Goal: Task Accomplishment & Management: Use online tool/utility

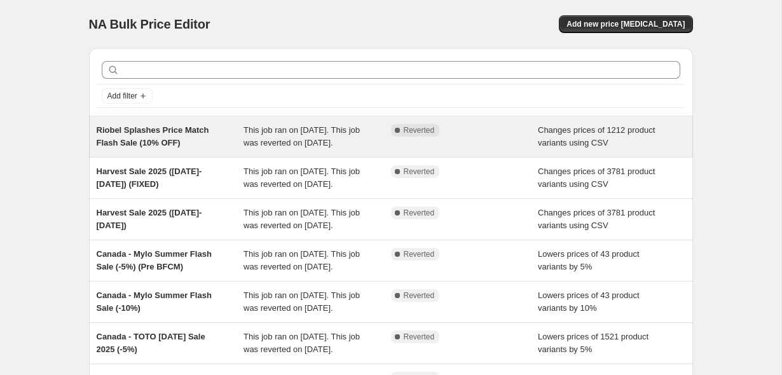
click at [175, 139] on span "Riobel Splashes Price Match Flash Sale (10% OFF)" at bounding box center [153, 136] width 113 height 22
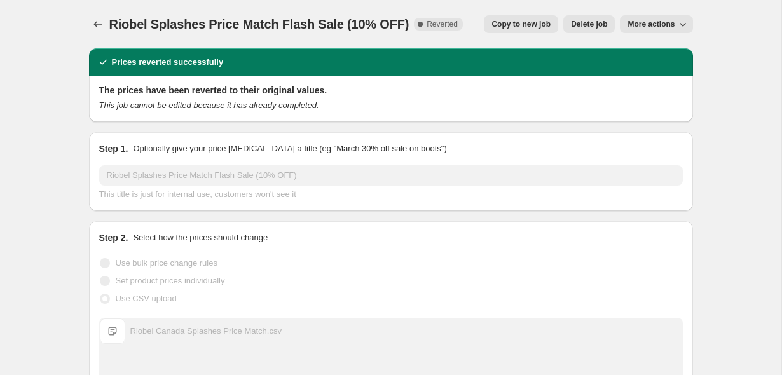
click at [494, 30] on button "Copy to new job" at bounding box center [521, 24] width 74 height 18
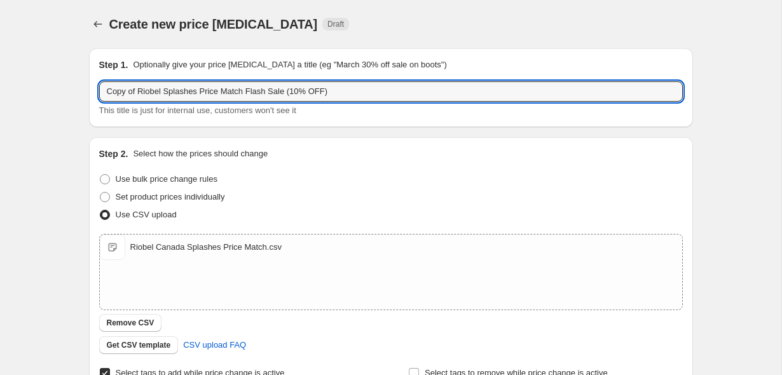
drag, startPoint x: 139, startPoint y: 95, endPoint x: 67, endPoint y: 92, distance: 72.5
click at [67, 92] on div "Create new price [MEDICAL_DATA]. This page is ready Create new price [MEDICAL_D…" at bounding box center [391, 338] width 782 height 676
click at [338, 92] on input "Riobel Splashes Price Match Flash Sale (10% OFF)" at bounding box center [391, 91] width 584 height 20
type input "Riobel Splashes Price Match Flash Sale (10% OFF) (Flash Sale Tag)"
click at [62, 100] on div "Create new price [MEDICAL_DATA]. This page is ready Create new price [MEDICAL_D…" at bounding box center [391, 338] width 782 height 676
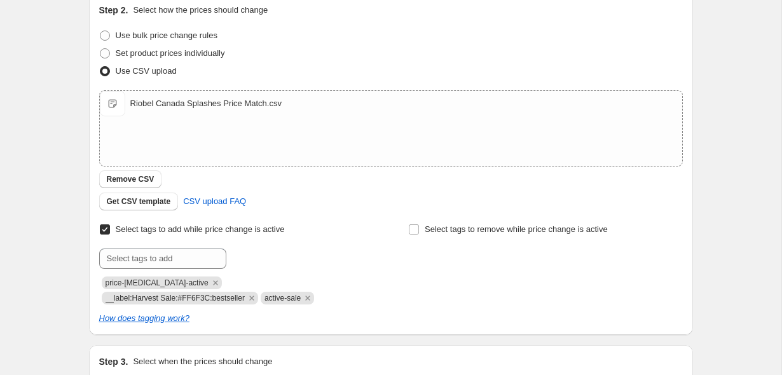
scroll to position [214, 0]
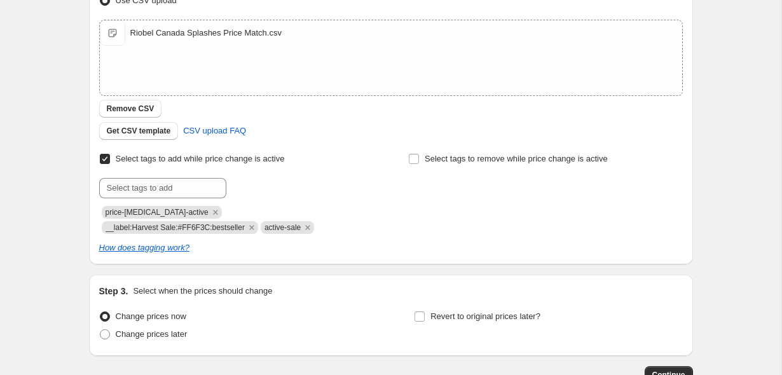
click at [186, 228] on span "__label:Harvest Sale:#FF6F3C:bestseller" at bounding box center [175, 227] width 139 height 9
copy span "__label:Harvest Sale:#FF6F3C:bestseller"
click at [155, 188] on input "text" at bounding box center [162, 188] width 127 height 20
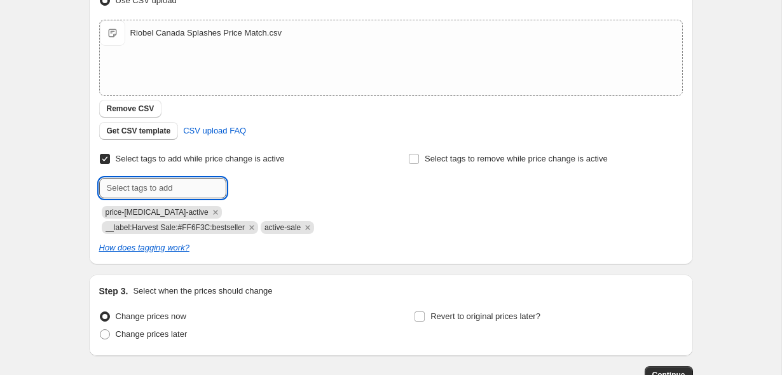
paste input "__label:Harvest Sale:#FF6F3C:bestseller"
drag, startPoint x: 125, startPoint y: 188, endPoint x: 95, endPoint y: 188, distance: 29.9
click at [95, 188] on div "Step 2. Select how the prices should change Use bulk price change rules Set pro…" at bounding box center [391, 94] width 604 height 342
click at [155, 190] on input "__label:Harvest Sale:#FF6F3C:bestseller" at bounding box center [162, 188] width 127 height 20
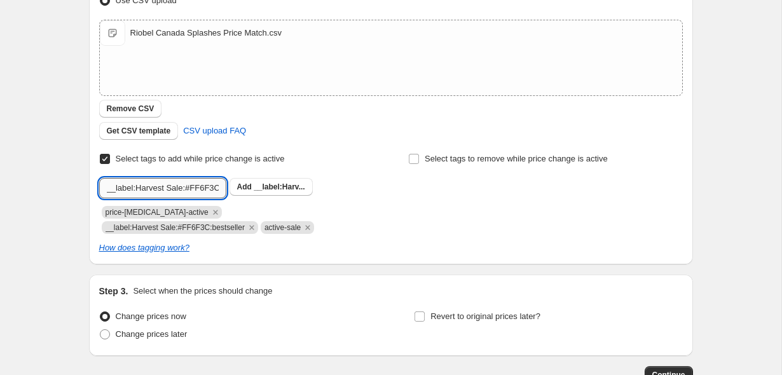
click at [155, 190] on input "__label:Harvest Sale:#FF6F3C:bestseller" at bounding box center [162, 188] width 127 height 20
type input "__label:Flash Sale:#FF6F3C:bestseller"
click at [257, 186] on span "__label:Flas..." at bounding box center [279, 187] width 50 height 9
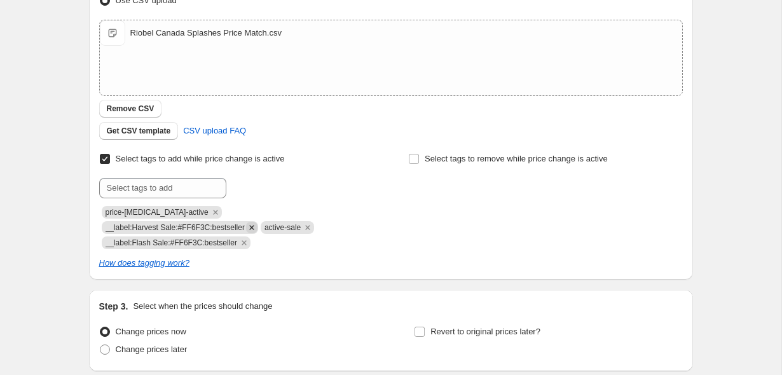
click at [258, 228] on icon "Remove __label:Harvest Sale:#FF6F3C:bestseller" at bounding box center [251, 227] width 11 height 11
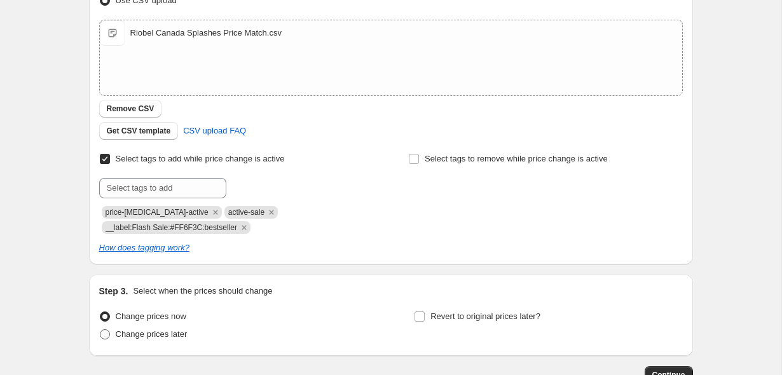
click at [178, 331] on span "Change prices later" at bounding box center [152, 334] width 72 height 10
click at [100, 330] on input "Change prices later" at bounding box center [100, 329] width 1 height 1
radio input "true"
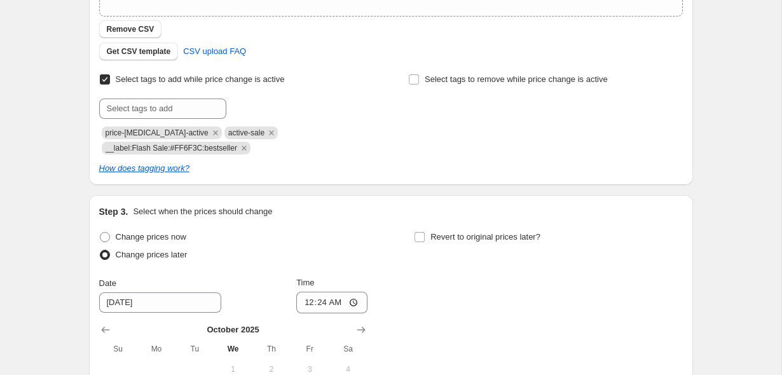
scroll to position [310, 0]
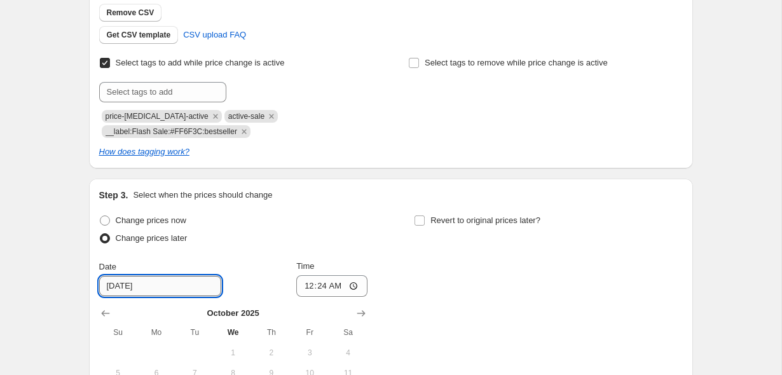
click at [120, 287] on input "[DATE]" at bounding box center [160, 286] width 122 height 20
type input "[DATE]"
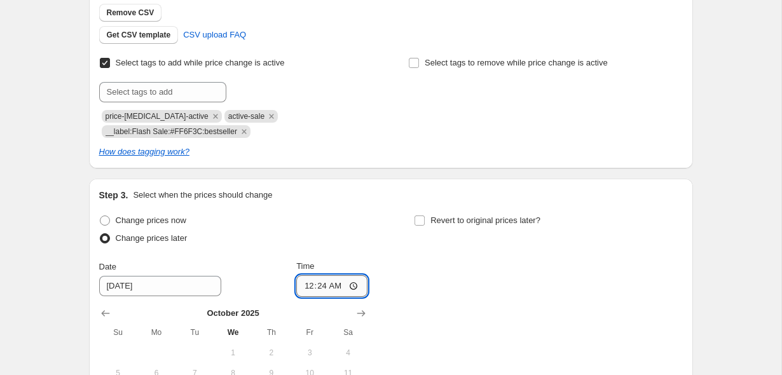
click at [310, 284] on input "00:24" at bounding box center [331, 286] width 71 height 22
type input "05:00"
click at [402, 268] on div "Change prices now Change prices later Date [DATE] Time 05:00 [DATE] Su Mo Tu We…" at bounding box center [391, 328] width 584 height 233
click at [441, 222] on span "Revert to original prices later?" at bounding box center [486, 221] width 110 height 10
click at [425, 222] on input "Revert to original prices later?" at bounding box center [420, 221] width 10 height 10
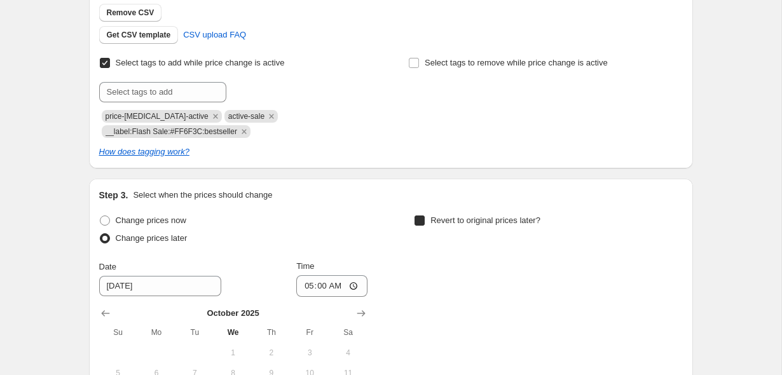
checkbox input "true"
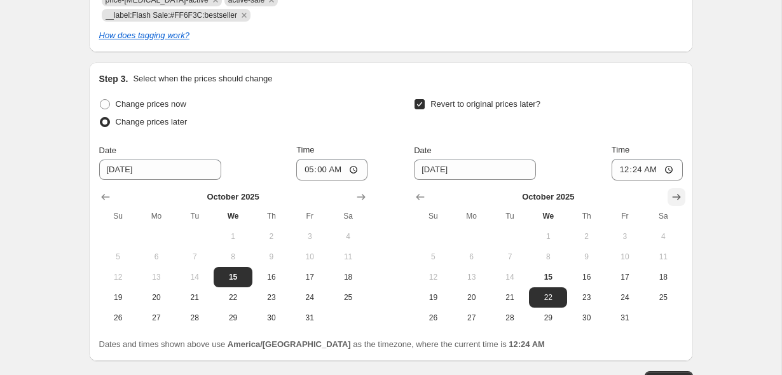
click at [669, 195] on button "Show next month, November 2025" at bounding box center [677, 197] width 18 height 18
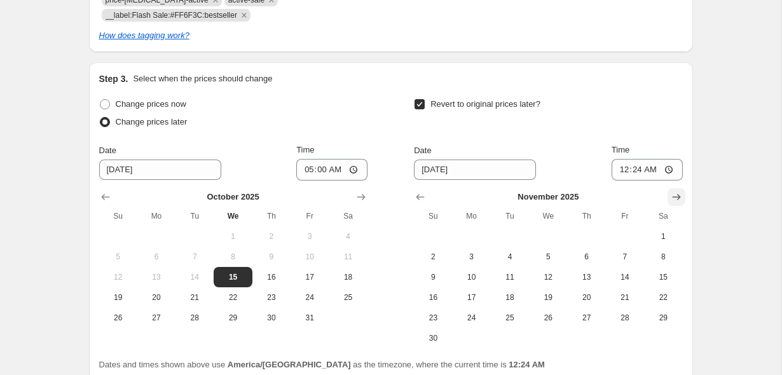
click at [671, 195] on icon "Show next month, December 2025" at bounding box center [676, 197] width 13 height 13
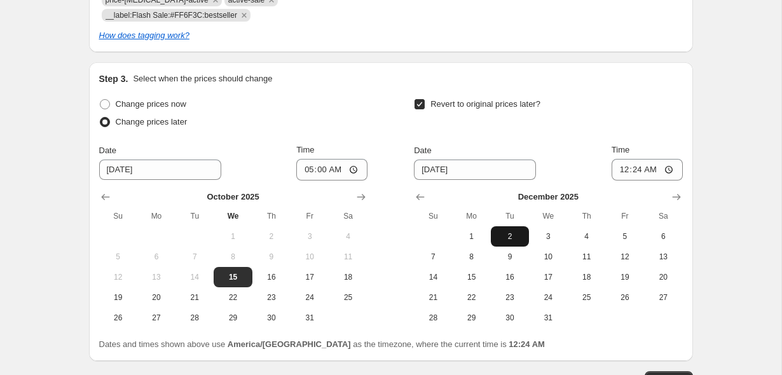
click at [504, 234] on span "2" at bounding box center [510, 236] width 28 height 10
type input "[DATE]"
click at [618, 167] on input "00:24" at bounding box center [647, 170] width 71 height 22
click at [624, 169] on input "00:00" at bounding box center [647, 170] width 71 height 22
type input "23:59"
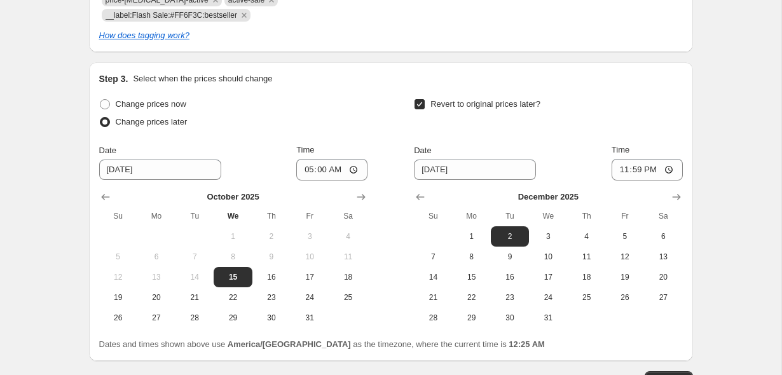
click at [623, 126] on div "Revert to original prices later?" at bounding box center [548, 114] width 268 height 38
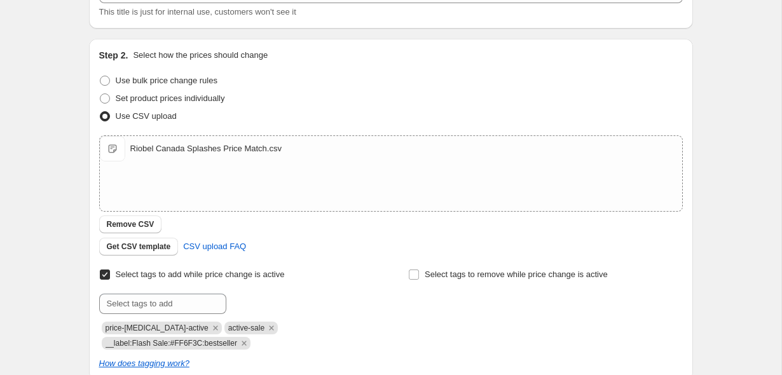
scroll to position [123, 0]
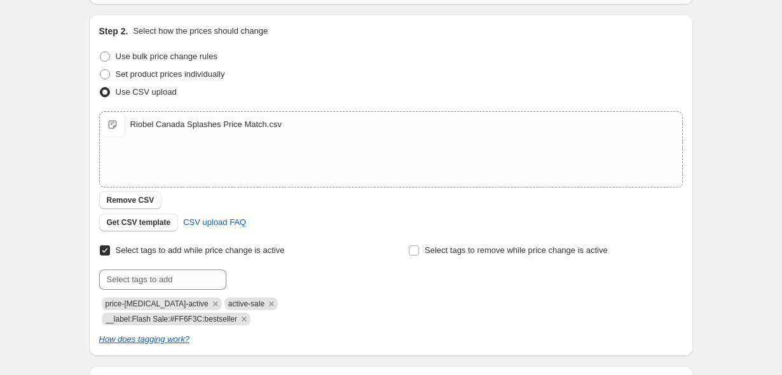
click at [134, 319] on span "__label:Flash Sale:#FF6F3C:bestseller" at bounding box center [172, 319] width 132 height 9
copy span "__label:Flash Sale:#FF6F3C:bestseller"
click at [66, 93] on div "Create new price [MEDICAL_DATA]. This page is ready Create new price [MEDICAL_D…" at bounding box center [391, 324] width 782 height 894
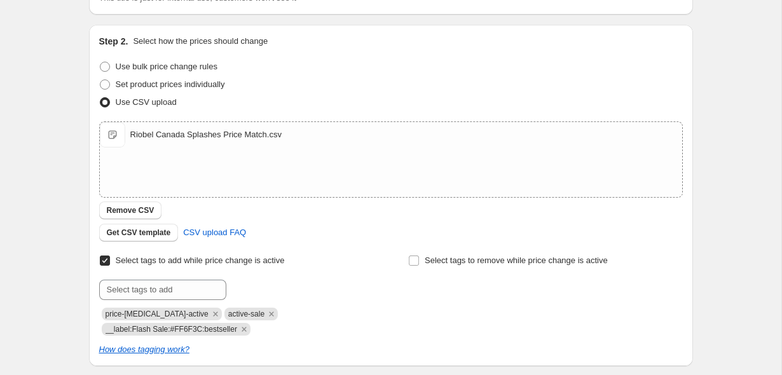
scroll to position [142, 0]
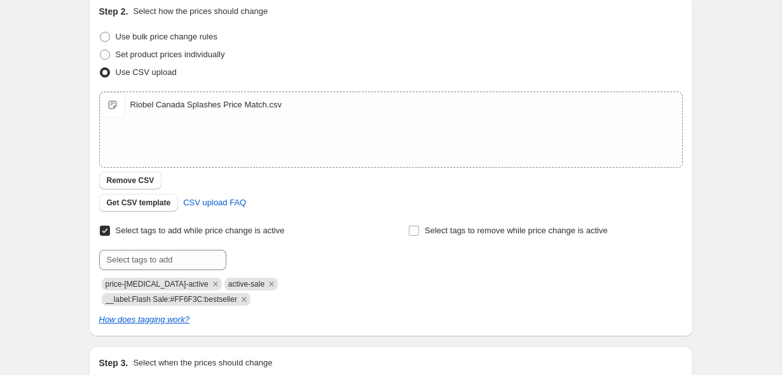
click at [60, 139] on div "Create new price [MEDICAL_DATA]. This page is ready Create new price [MEDICAL_D…" at bounding box center [391, 305] width 782 height 894
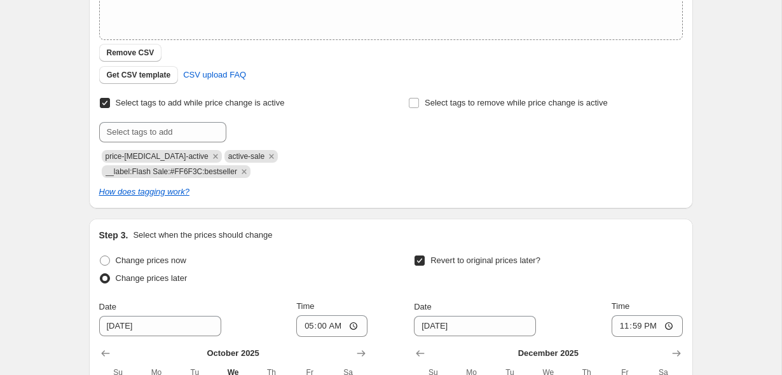
scroll to position [422, 0]
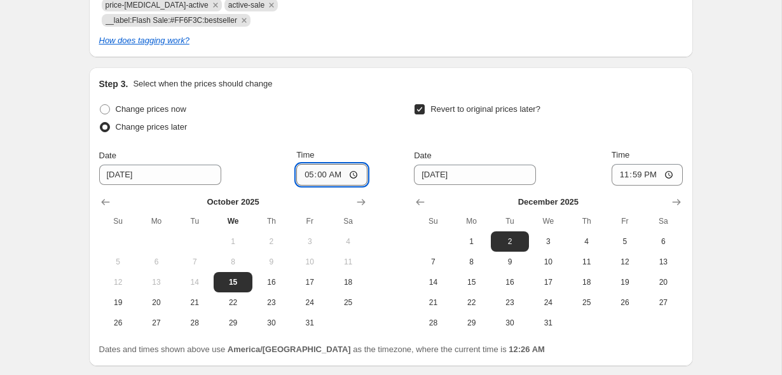
click at [304, 174] on input "05:00" at bounding box center [331, 175] width 71 height 22
type input "02:00"
click at [59, 179] on div "Create new price [MEDICAL_DATA]. This page is ready Create new price [MEDICAL_D…" at bounding box center [391, 25] width 782 height 894
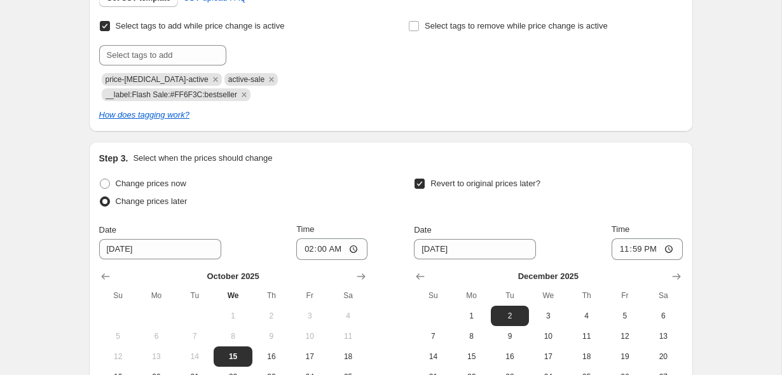
scroll to position [518, 0]
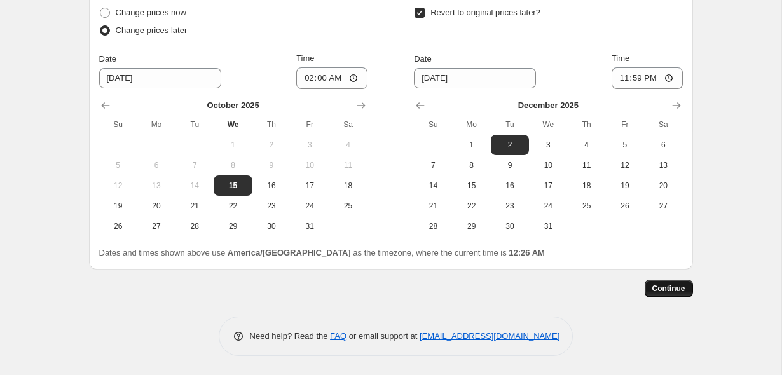
click at [665, 286] on span "Continue" at bounding box center [669, 289] width 33 height 10
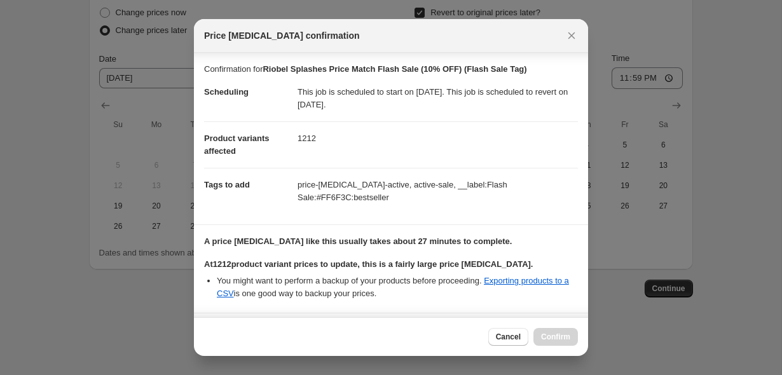
scroll to position [100, 0]
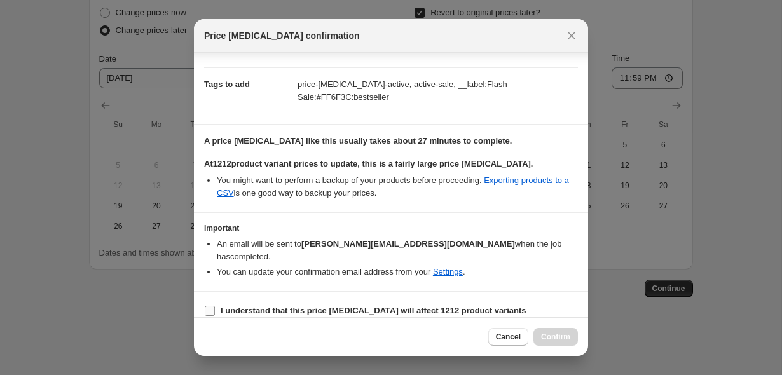
click at [344, 305] on span "I understand that this price [MEDICAL_DATA] will affect 1212 product variants" at bounding box center [374, 311] width 306 height 13
click at [215, 306] on input "I understand that this price [MEDICAL_DATA] will affect 1212 product variants" at bounding box center [210, 311] width 10 height 10
checkbox input "true"
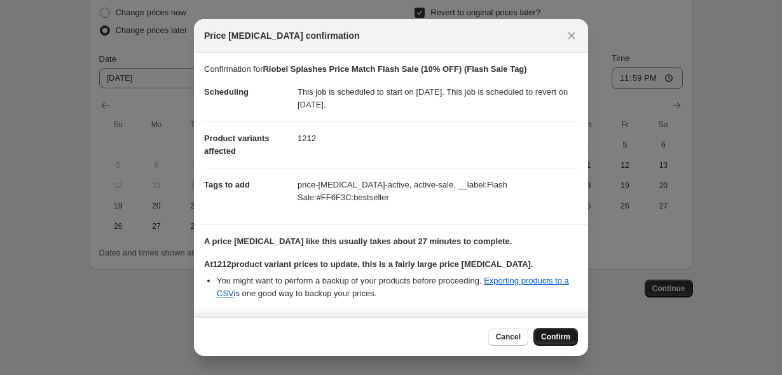
click at [553, 336] on span "Confirm" at bounding box center [555, 337] width 29 height 10
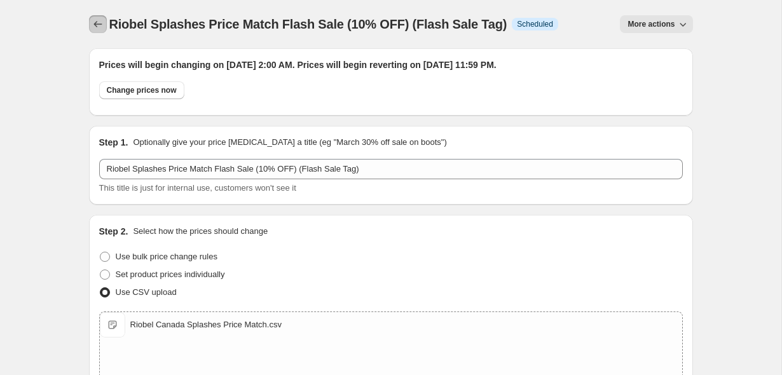
click at [101, 25] on icon "Price change jobs" at bounding box center [98, 24] width 13 height 13
